Goal: Transaction & Acquisition: Purchase product/service

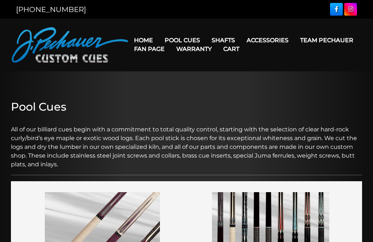
click at [294, 43] on link "Team Pechauer" at bounding box center [326, 40] width 65 height 19
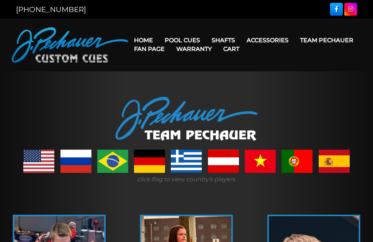
click at [294, 43] on link "Team Pechauer" at bounding box center [326, 40] width 65 height 19
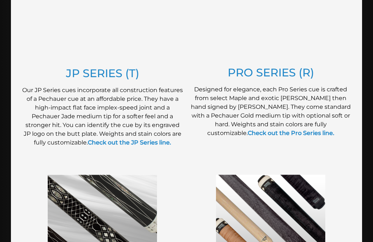
scroll to position [453, 0]
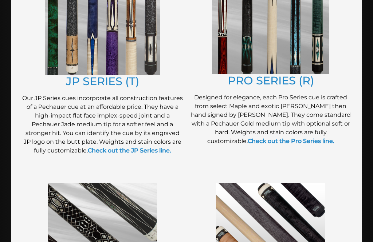
click at [117, 88] on link "JP SERIES (T)" at bounding box center [102, 81] width 73 height 13
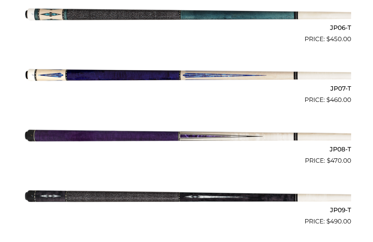
scroll to position [553, 0]
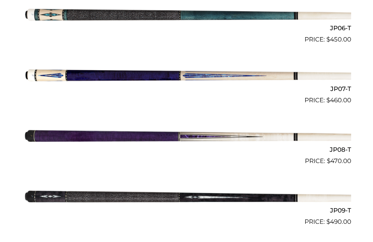
click at [306, 75] on img at bounding box center [186, 74] width 329 height 55
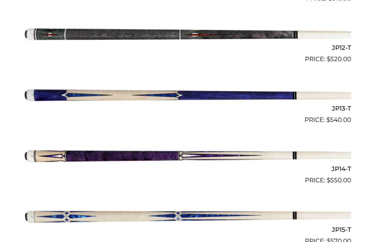
scroll to position [932, 0]
